Goal: Task Accomplishment & Management: Complete application form

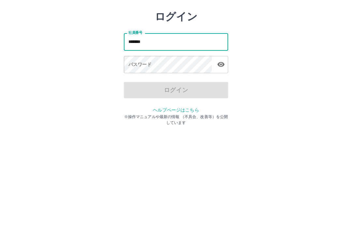
type input "*******"
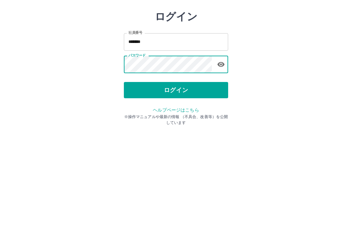
click at [181, 113] on button "ログイン" at bounding box center [176, 121] width 104 height 16
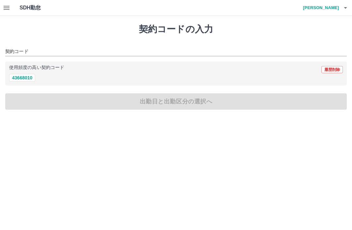
click at [35, 76] on button "43668010" at bounding box center [22, 78] width 26 height 8
type input "********"
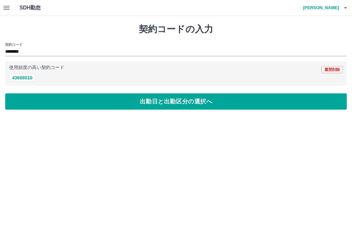
click at [193, 100] on button "出勤日と出勤区分の選択へ" at bounding box center [175, 101] width 341 height 16
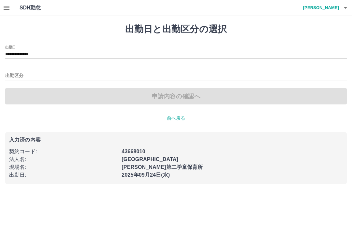
click at [39, 73] on input "出勤区分" at bounding box center [175, 76] width 341 height 8
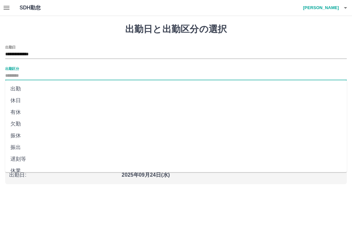
click at [31, 86] on li "出勤" at bounding box center [175, 89] width 341 height 12
type input "**"
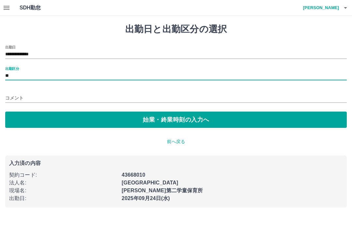
click at [192, 118] on button "始業・終業時刻の入力へ" at bounding box center [175, 120] width 341 height 16
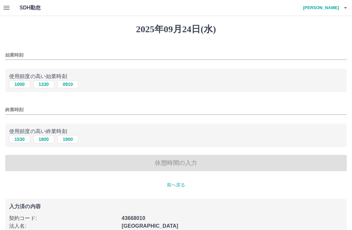
click at [61, 56] on input "始業時刻" at bounding box center [175, 54] width 341 height 9
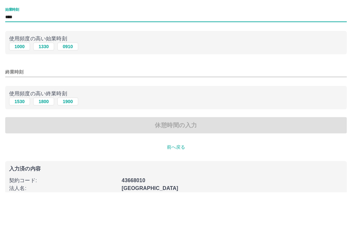
type input "****"
click at [102, 105] on input "終業時刻" at bounding box center [175, 109] width 341 height 9
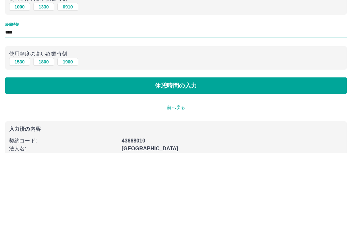
type input "****"
click at [181, 155] on button "休憩時間の入力" at bounding box center [175, 163] width 341 height 16
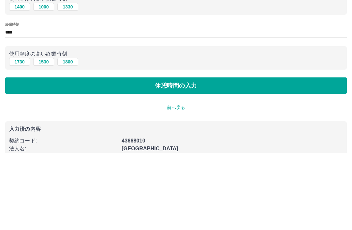
scroll to position [16, 0]
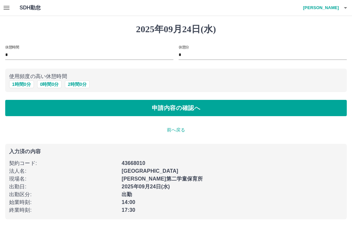
click at [189, 101] on button "申請内容の確認へ" at bounding box center [175, 108] width 341 height 16
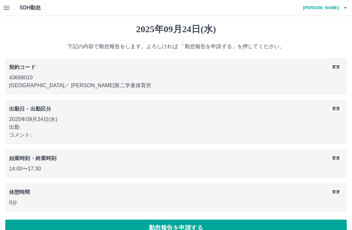
scroll to position [13, 0]
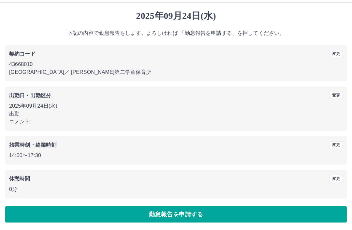
click at [197, 220] on button "勤怠報告を申請する" at bounding box center [175, 214] width 341 height 16
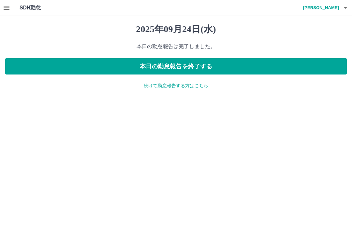
click at [179, 80] on div "[DATE] 本日の勤怠報告は完了しました。 本日の勤怠報告を終了する 続けて勤怠報告する方はこちら" at bounding box center [176, 56] width 352 height 81
click at [5, 11] on icon "button" at bounding box center [7, 8] width 8 height 8
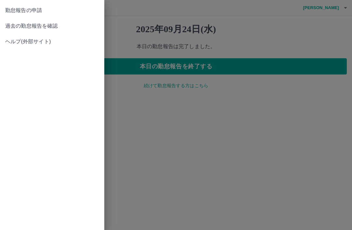
click at [57, 26] on span "過去の勤怠報告を確認" at bounding box center [52, 26] width 94 height 8
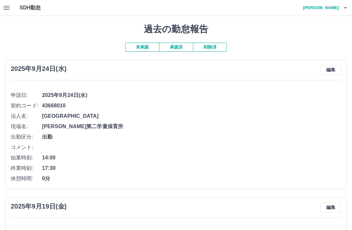
click at [175, 45] on button "承認済" at bounding box center [176, 47] width 34 height 9
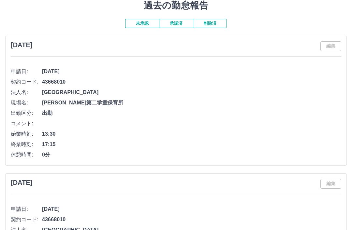
scroll to position [21, 0]
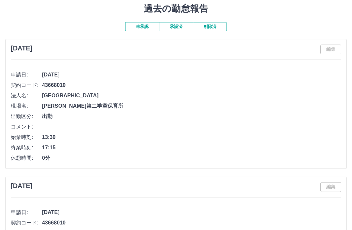
click at [111, 120] on li "出勤区分: 出勤" at bounding box center [176, 116] width 330 height 10
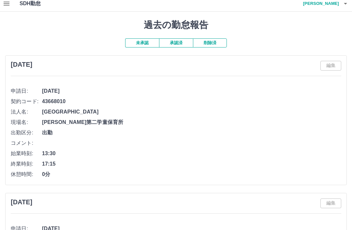
scroll to position [0, 0]
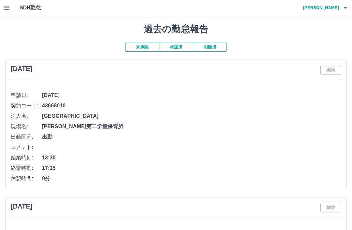
click at [143, 48] on button "未承認" at bounding box center [142, 47] width 34 height 9
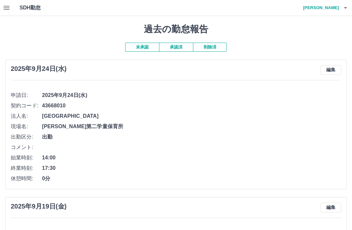
click at [339, 8] on button "button" at bounding box center [345, 8] width 13 height 16
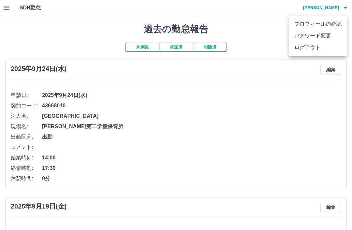
click at [311, 48] on li "ログアウト" at bounding box center [318, 48] width 58 height 12
